Goal: Information Seeking & Learning: Compare options

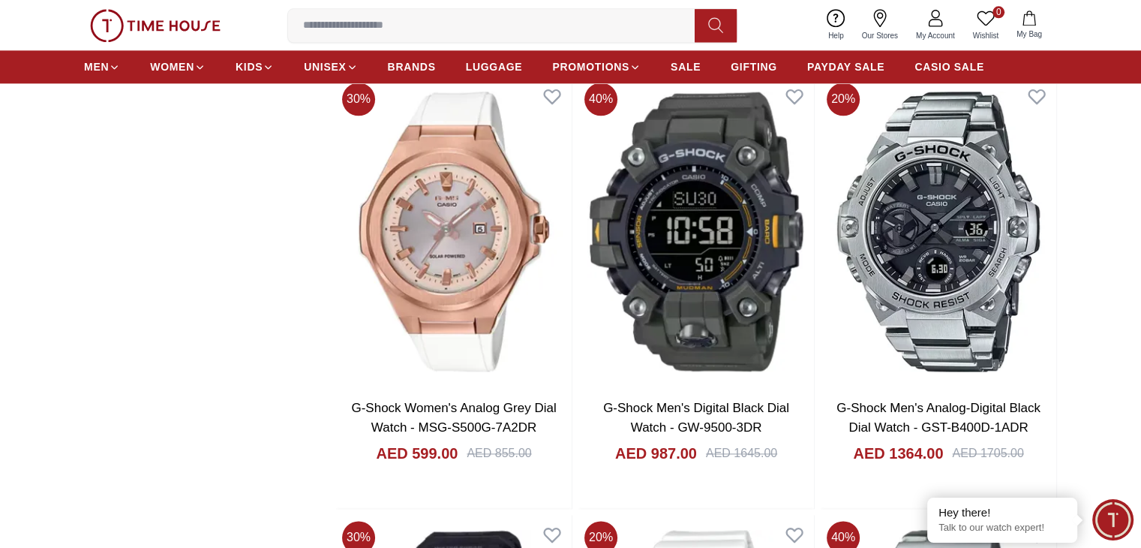
scroll to position [1951, 0]
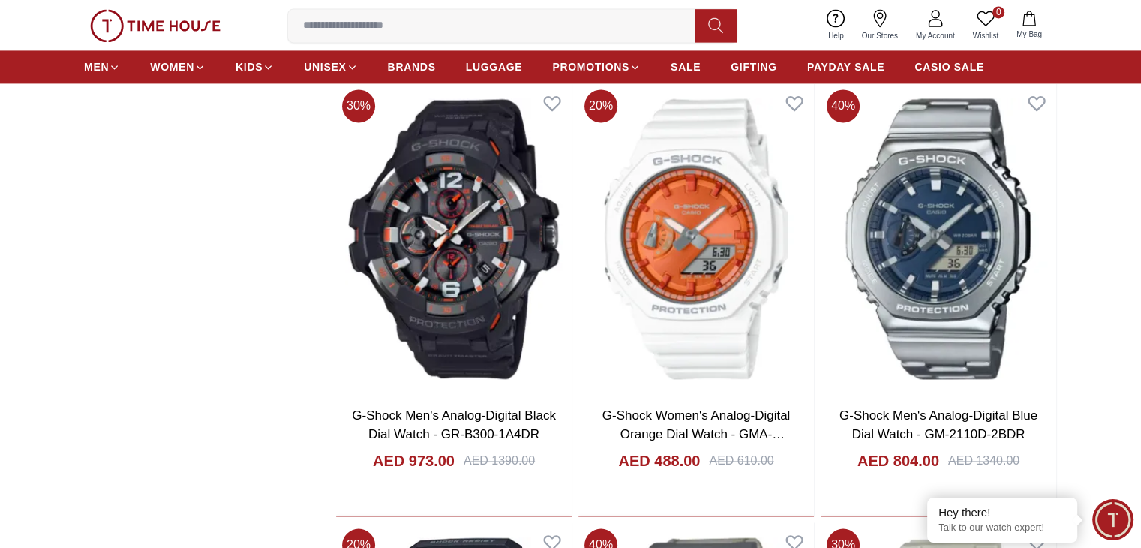
scroll to position [2326, 0]
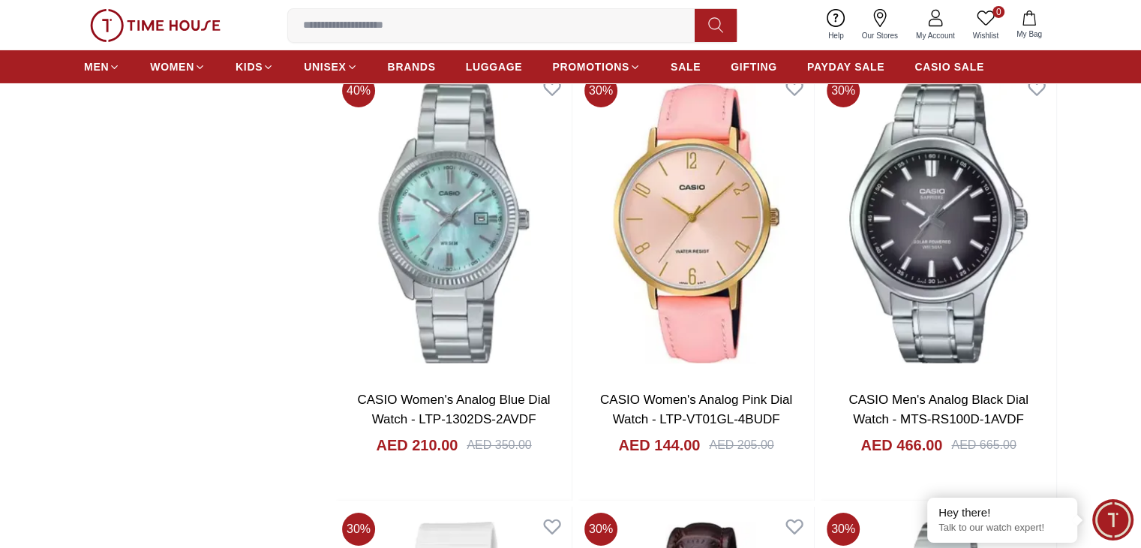
scroll to position [5853, 0]
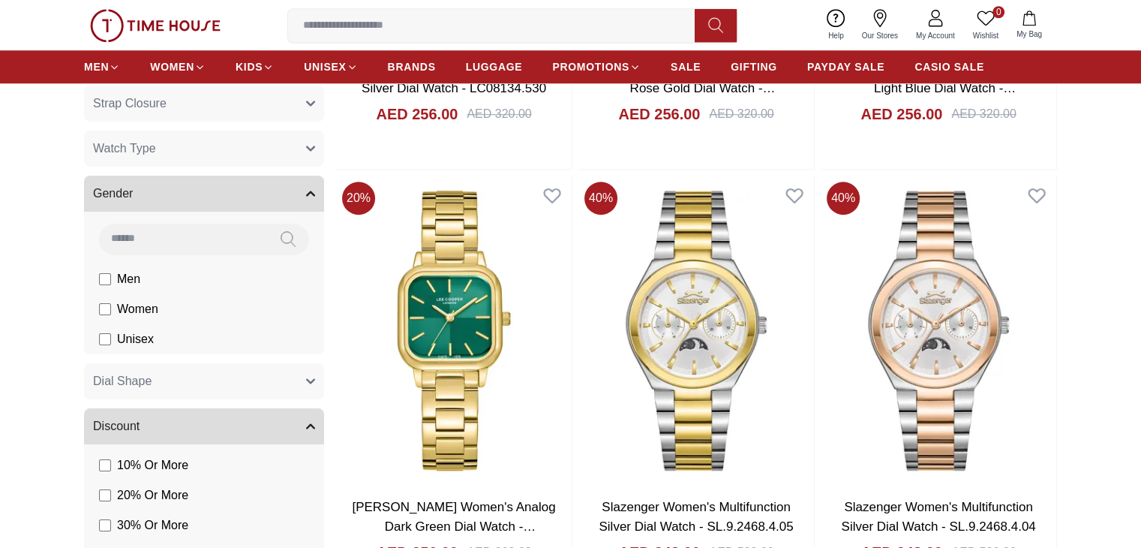
click at [129, 275] on span "Men" at bounding box center [128, 279] width 23 height 18
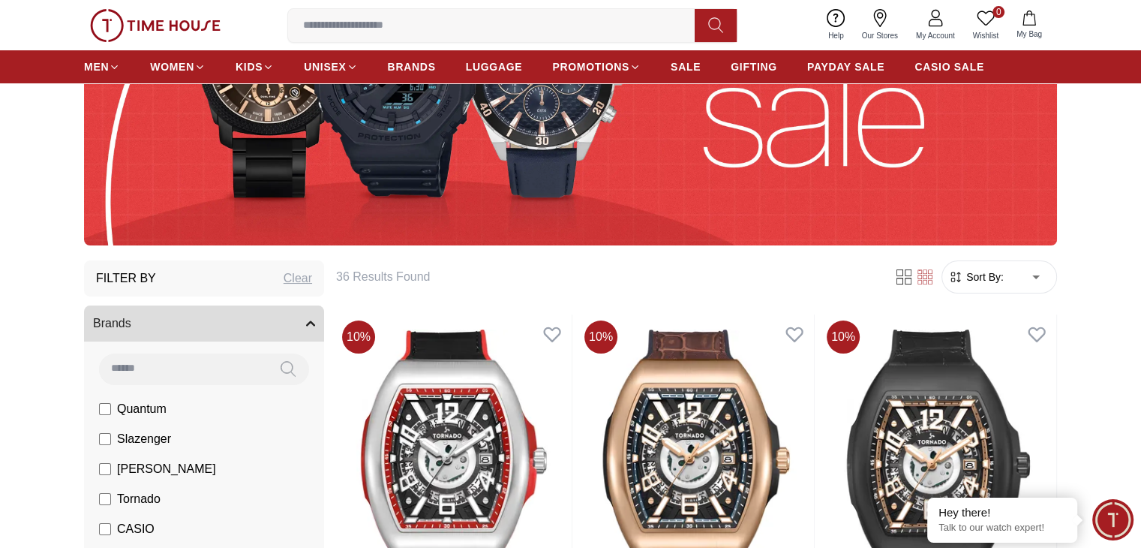
scroll to position [263, 0]
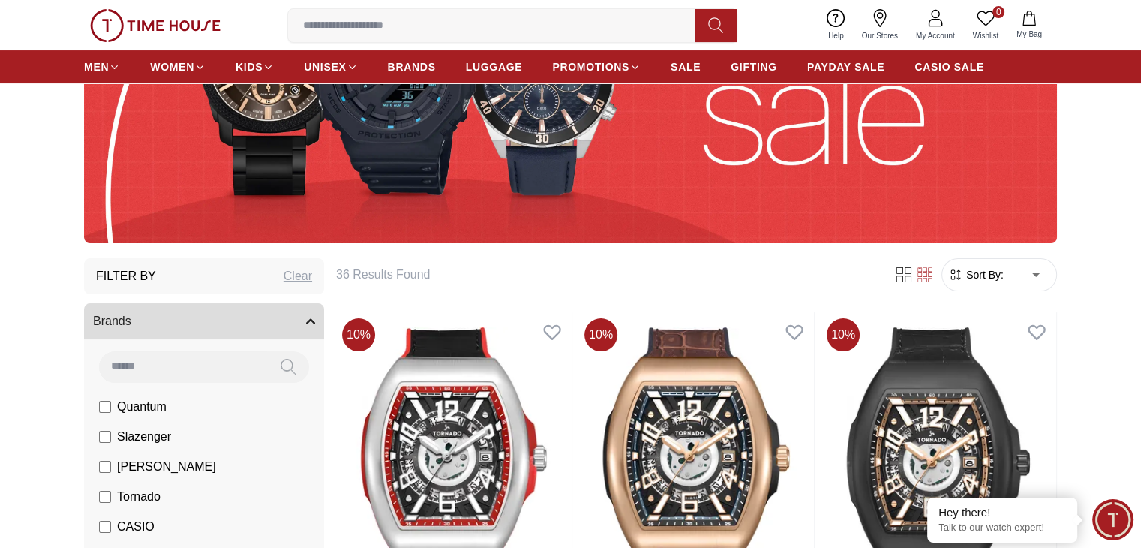
click at [993, 274] on span "Sort By:" at bounding box center [983, 274] width 41 height 15
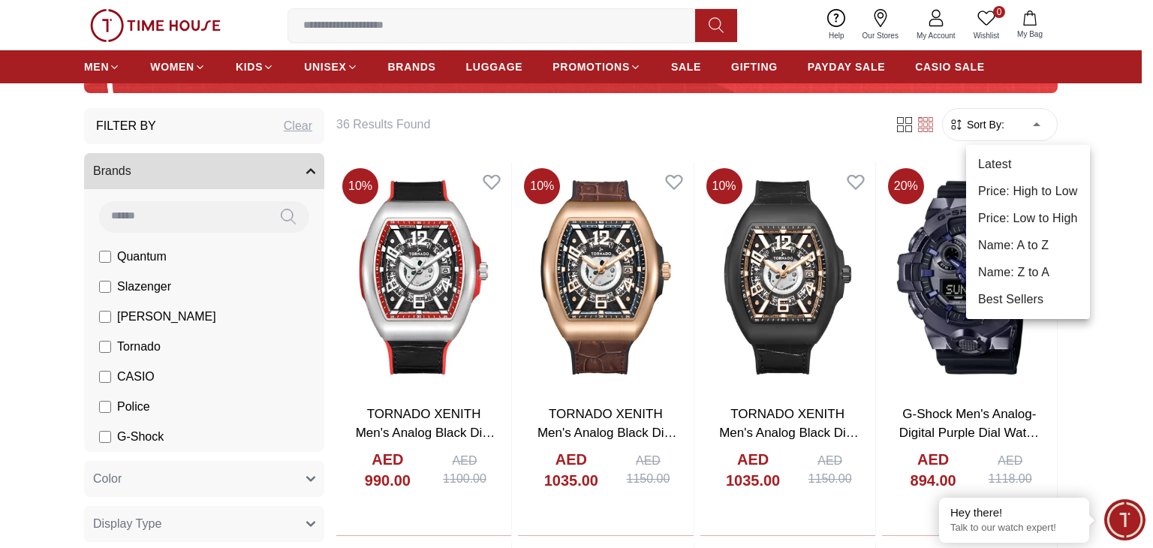
click at [1031, 208] on li "Price: Low to High" at bounding box center [1028, 218] width 124 height 27
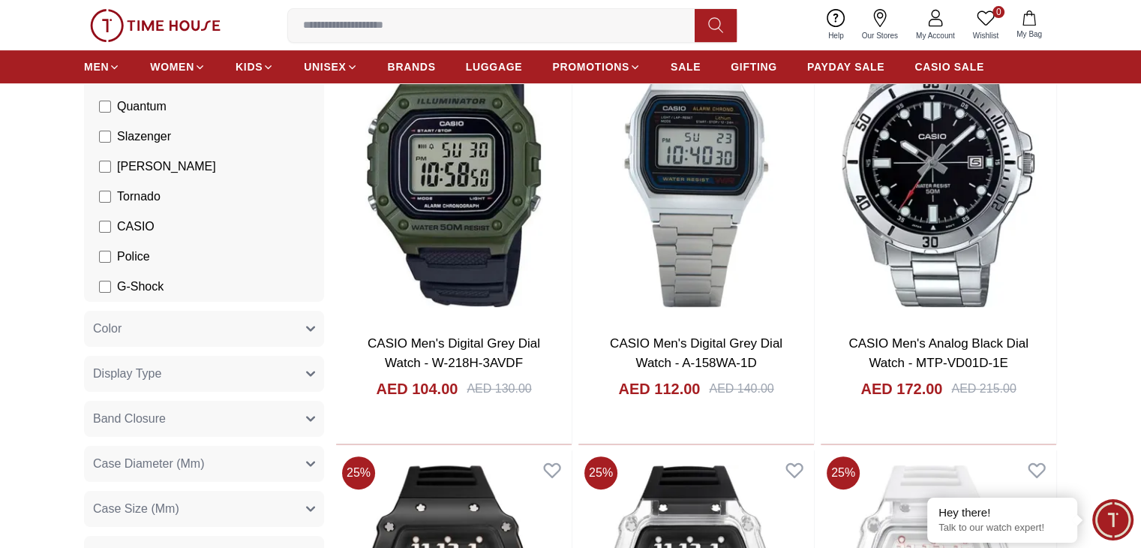
scroll to position [863, 0]
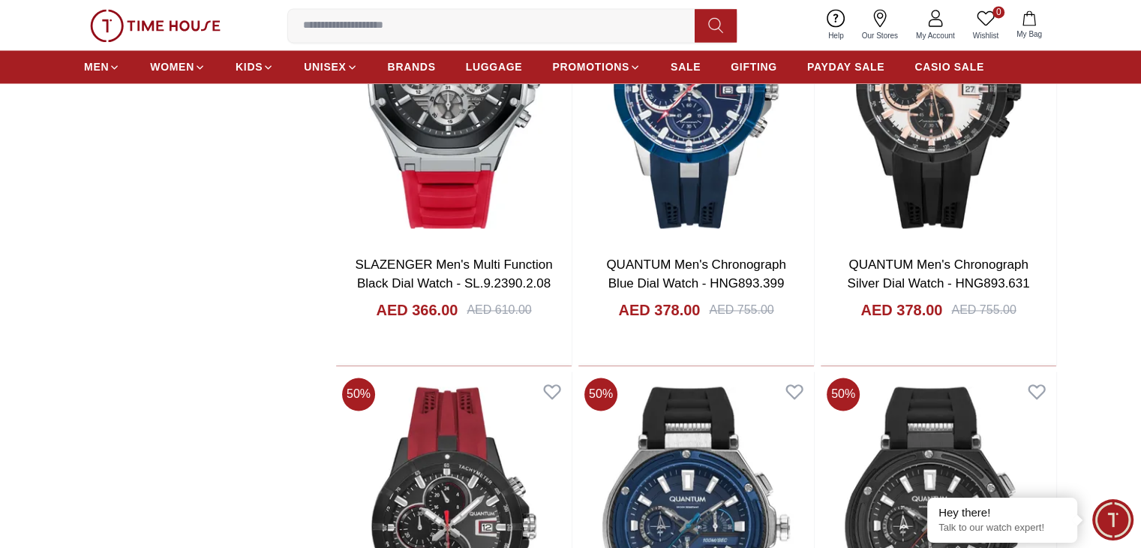
scroll to position [2135, 0]
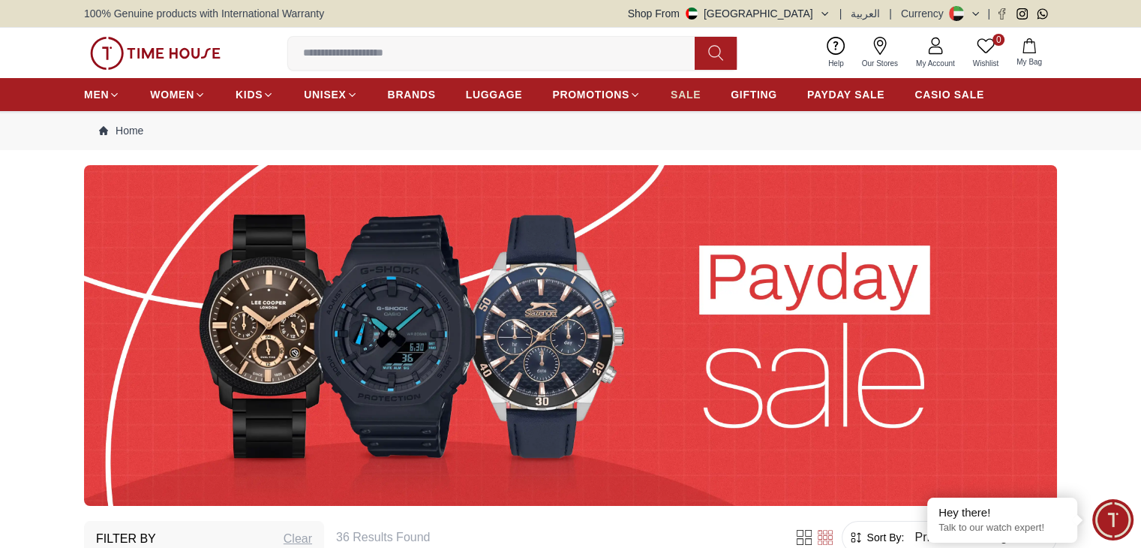
click at [678, 94] on span "SALE" at bounding box center [686, 94] width 30 height 15
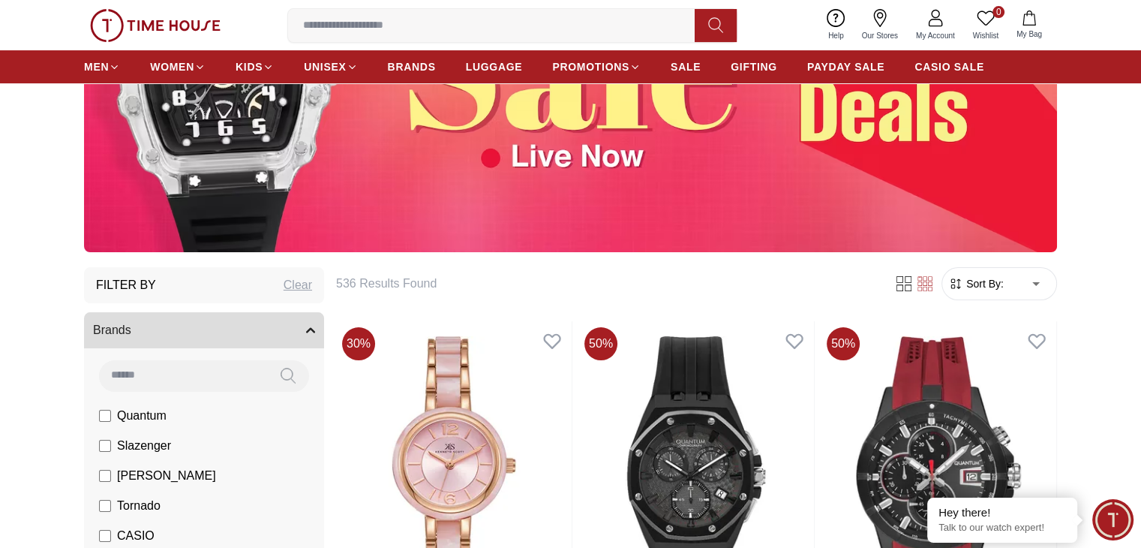
scroll to position [375, 0]
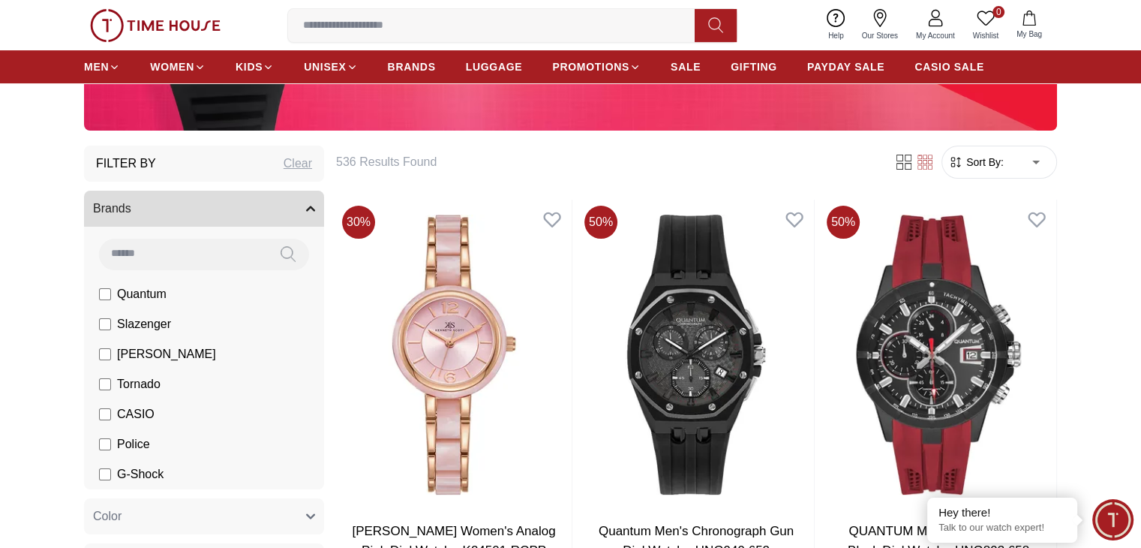
click at [995, 155] on span "Sort By:" at bounding box center [983, 162] width 41 height 15
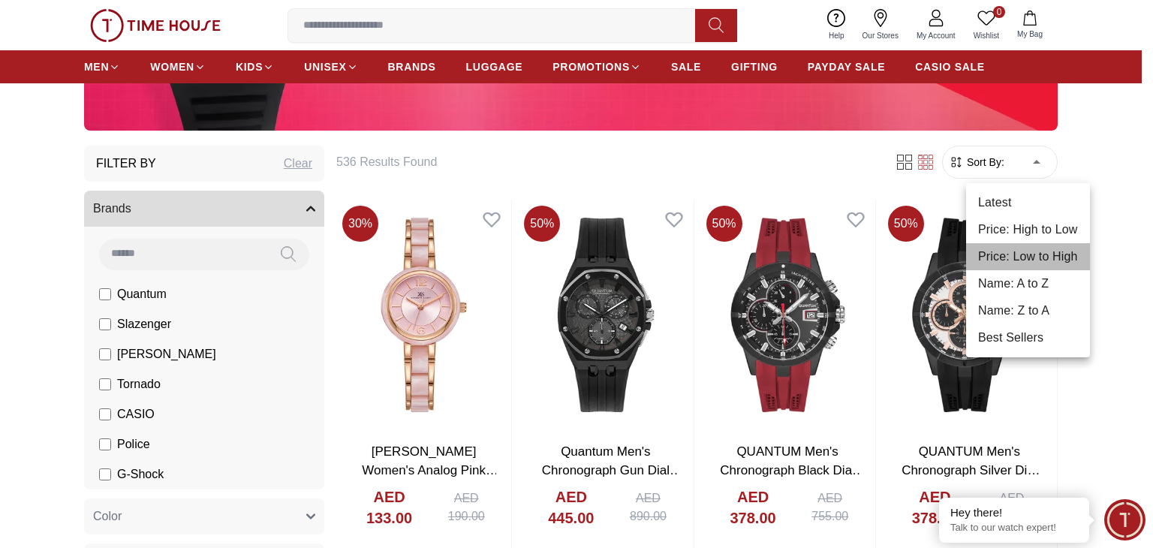
click at [1032, 260] on li "Price: Low to High" at bounding box center [1028, 256] width 124 height 27
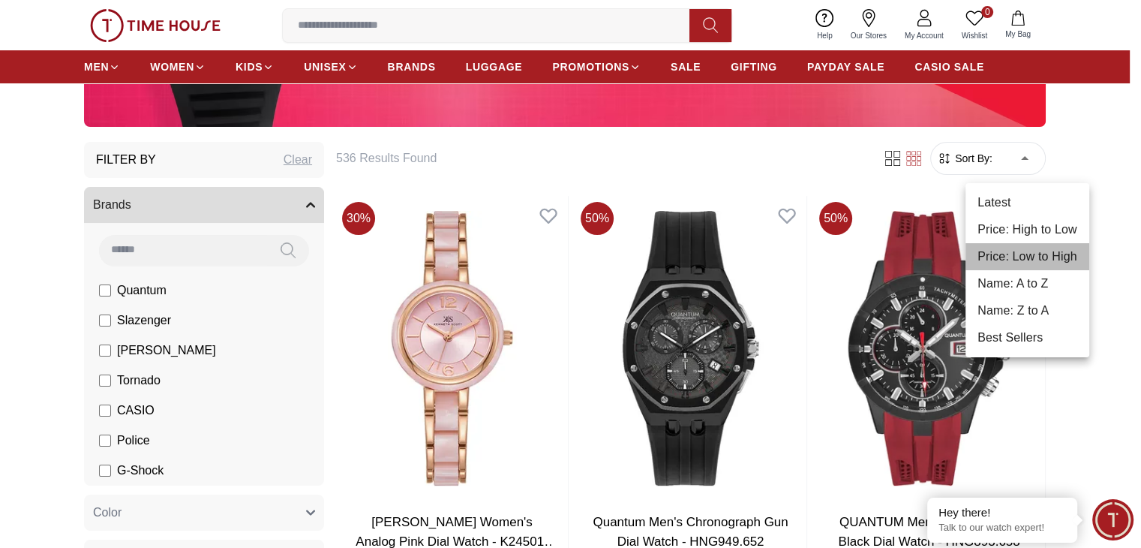
type input "*"
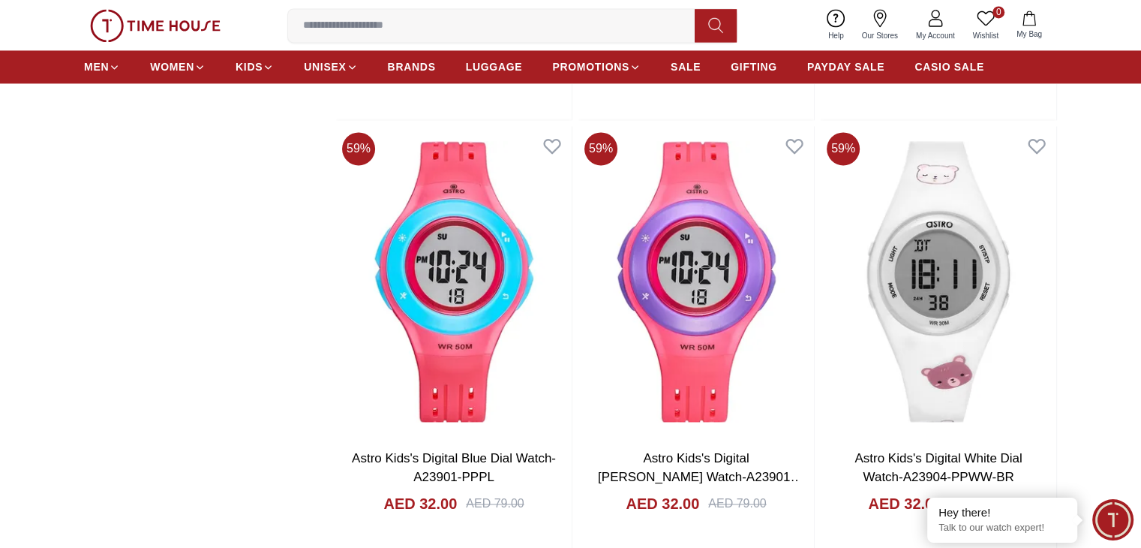
scroll to position [2026, 0]
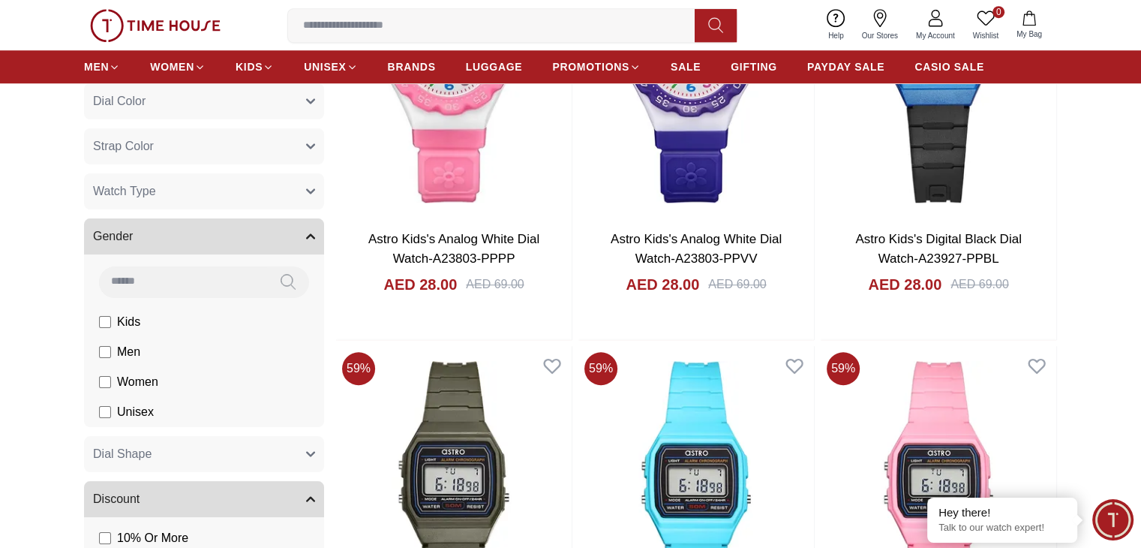
scroll to position [1201, 0]
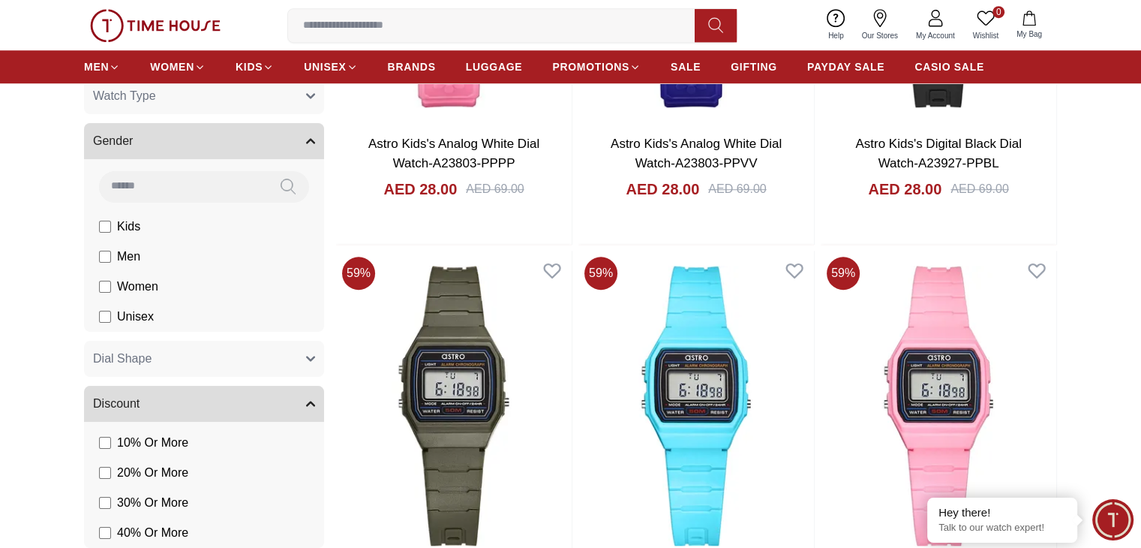
click at [104, 263] on label "Men" at bounding box center [119, 257] width 41 height 18
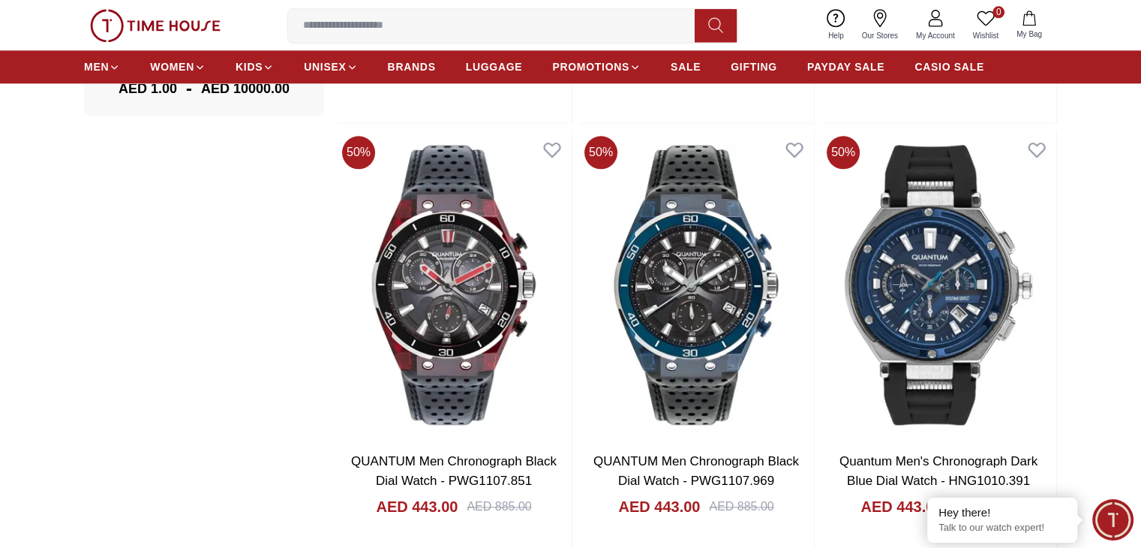
scroll to position [1501, 0]
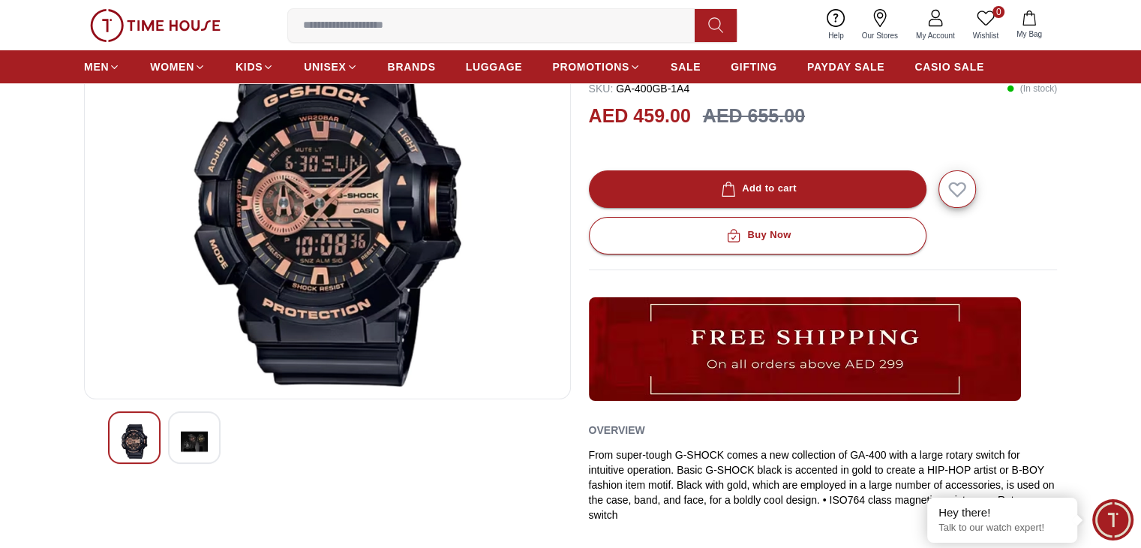
scroll to position [225, 0]
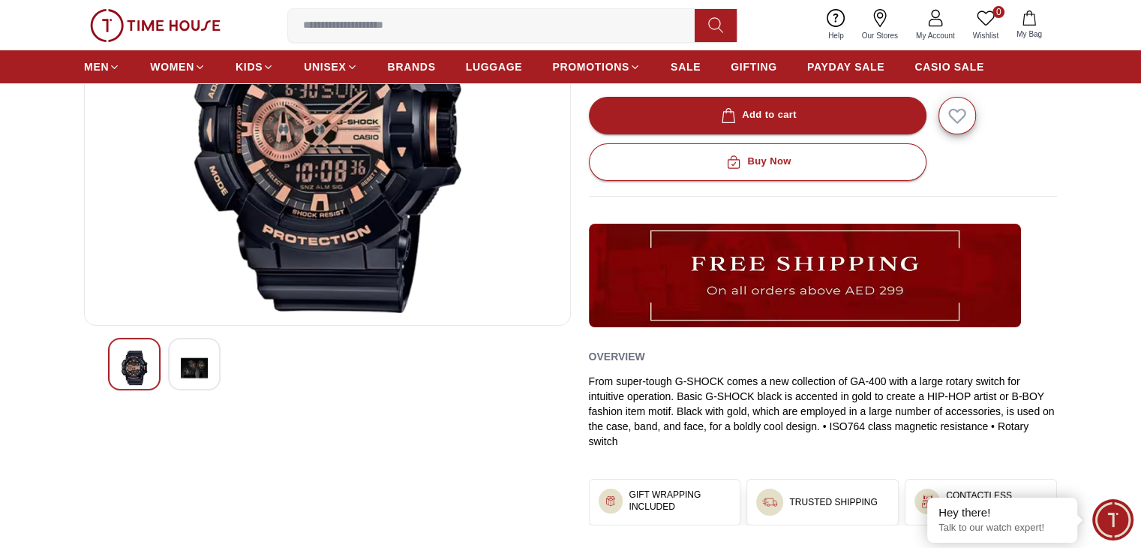
click at [202, 359] on img at bounding box center [194, 367] width 27 height 35
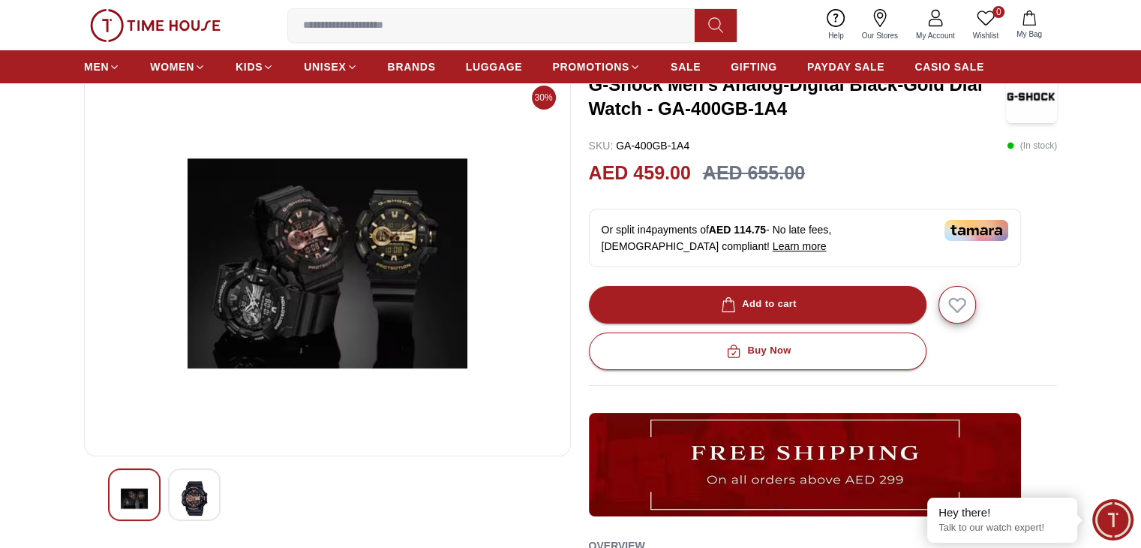
scroll to position [150, 0]
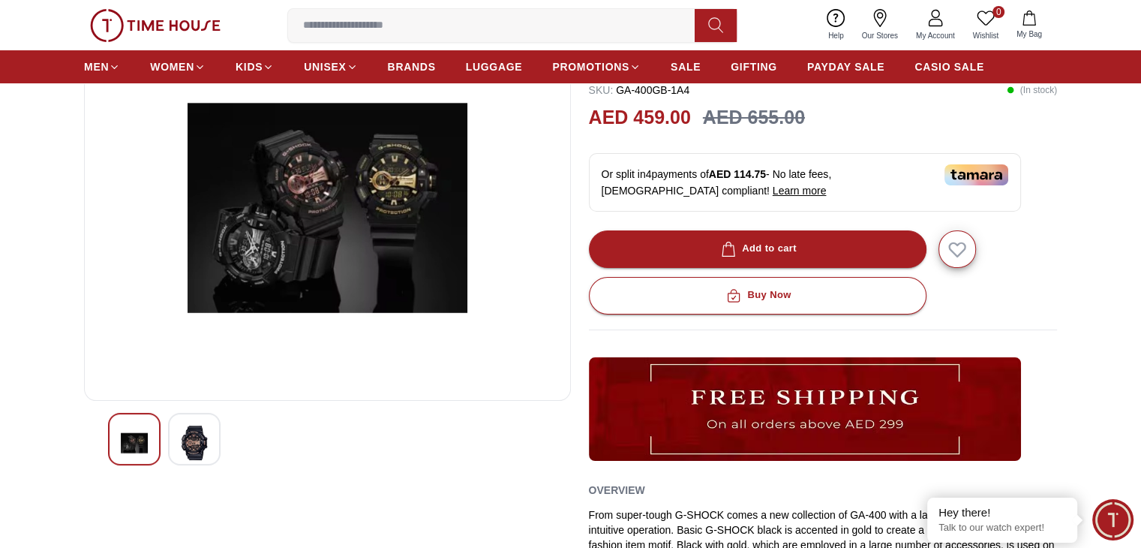
click at [145, 449] on img at bounding box center [134, 442] width 27 height 35
click at [209, 435] on div at bounding box center [194, 439] width 53 height 53
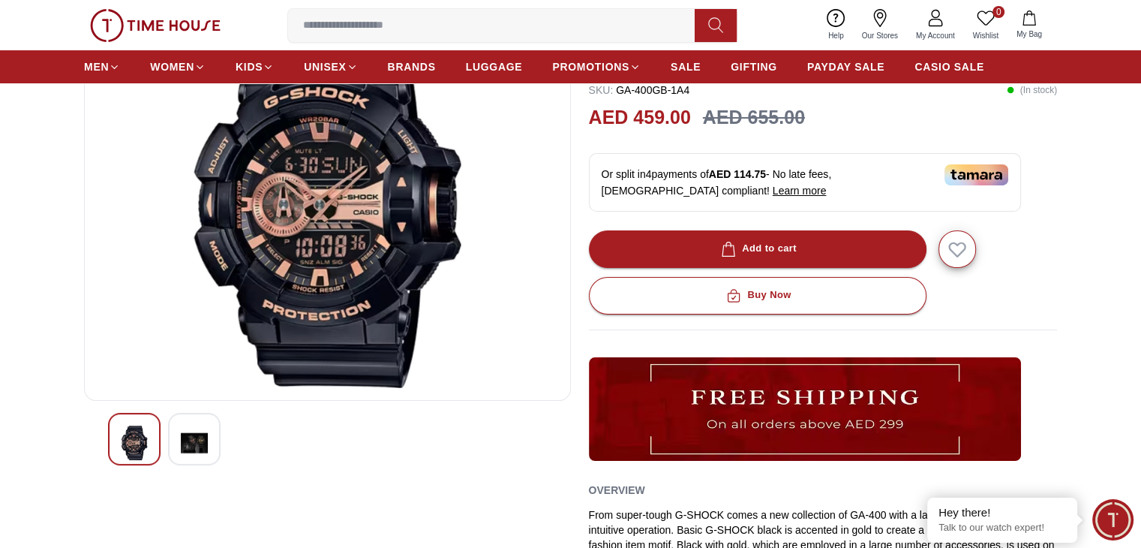
click at [209, 434] on div at bounding box center [194, 439] width 53 height 53
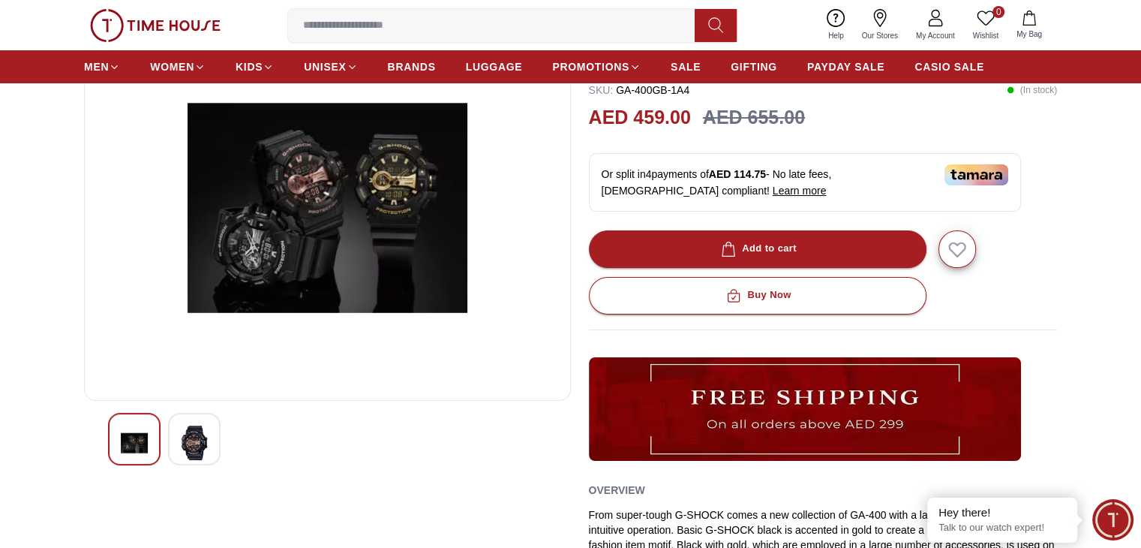
click at [209, 434] on div at bounding box center [194, 439] width 53 height 53
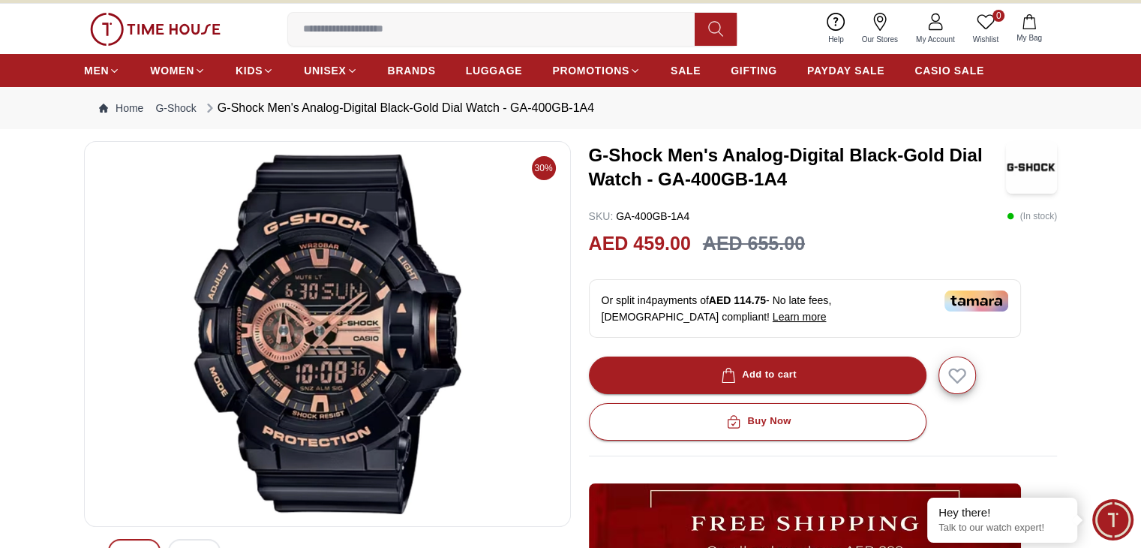
scroll to position [0, 0]
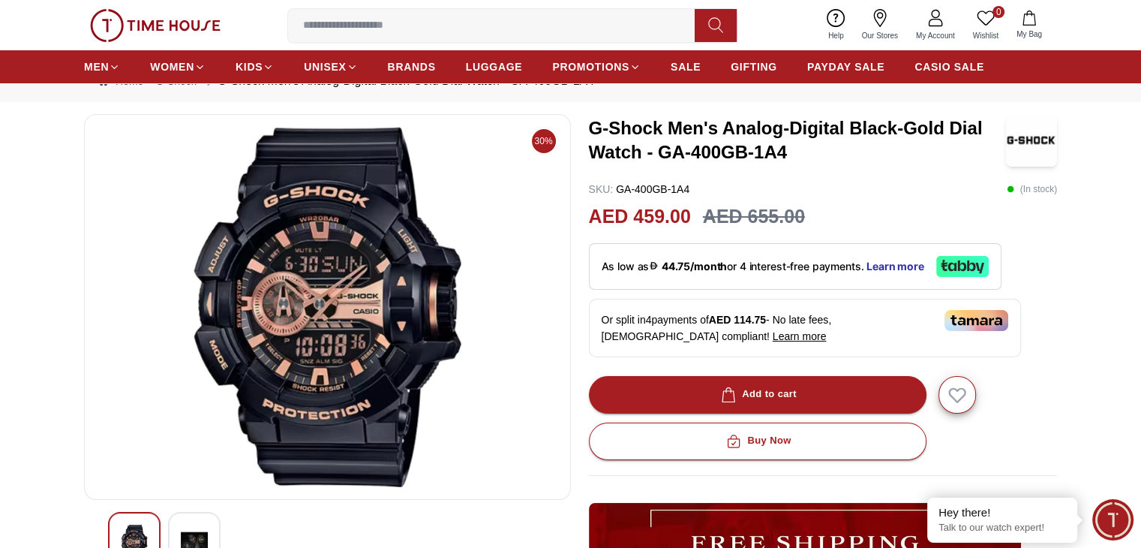
scroll to position [75, 0]
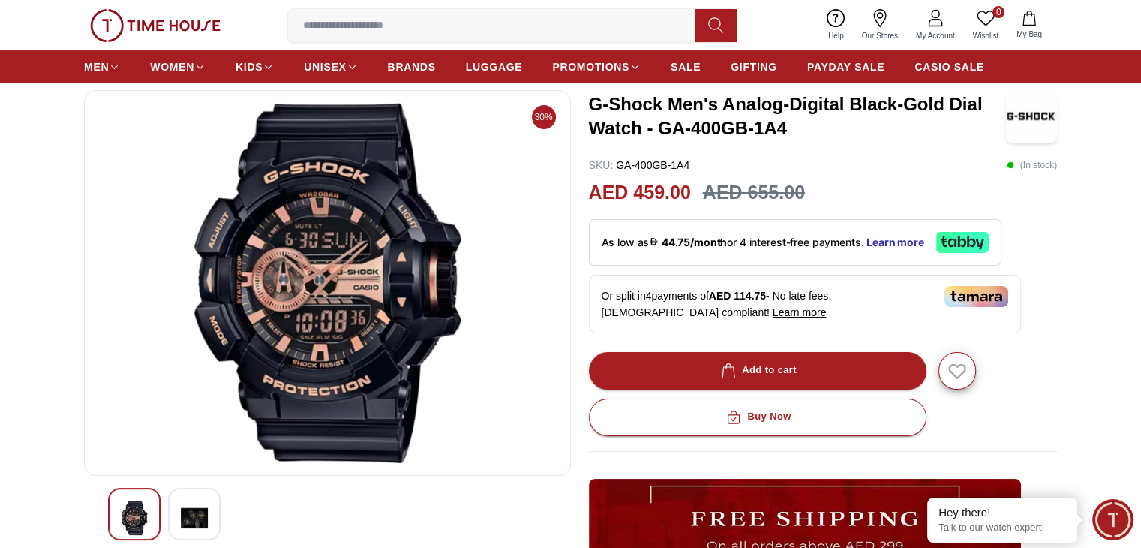
click at [392, 6] on div "0 Wishlist My Bag Help Our Stores My Account 0 Wishlist My Bag" at bounding box center [570, 25] width 973 height 50
